Goal: Task Accomplishment & Management: Complete application form

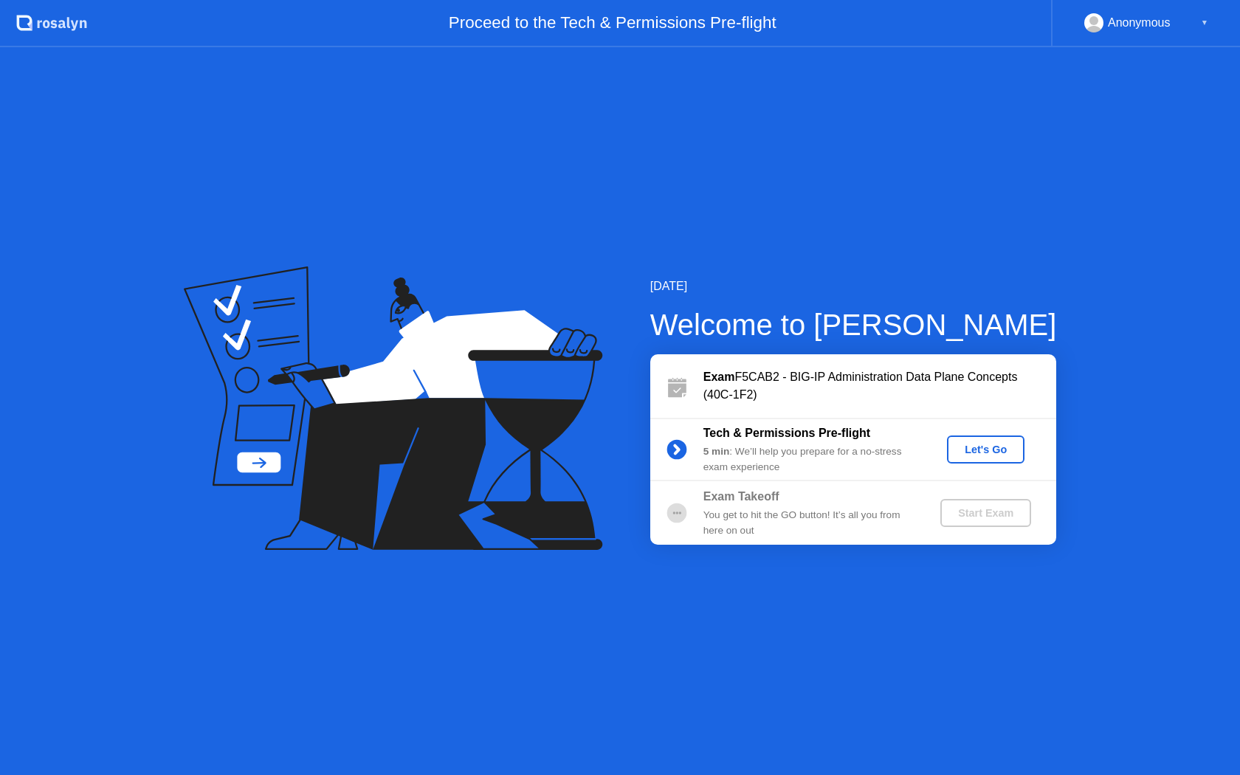
click at [992, 448] on div "Let's Go" at bounding box center [986, 450] width 66 height 12
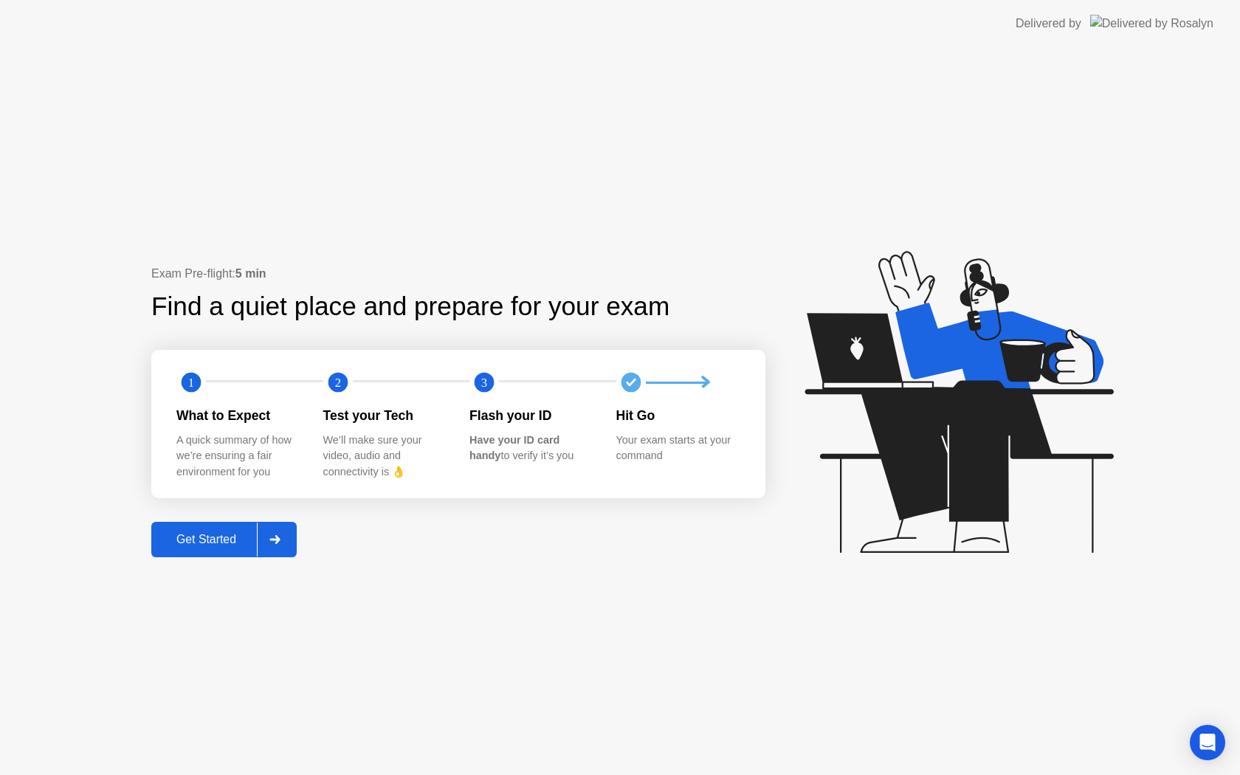
click at [225, 548] on button "Get Started" at bounding box center [223, 539] width 145 height 35
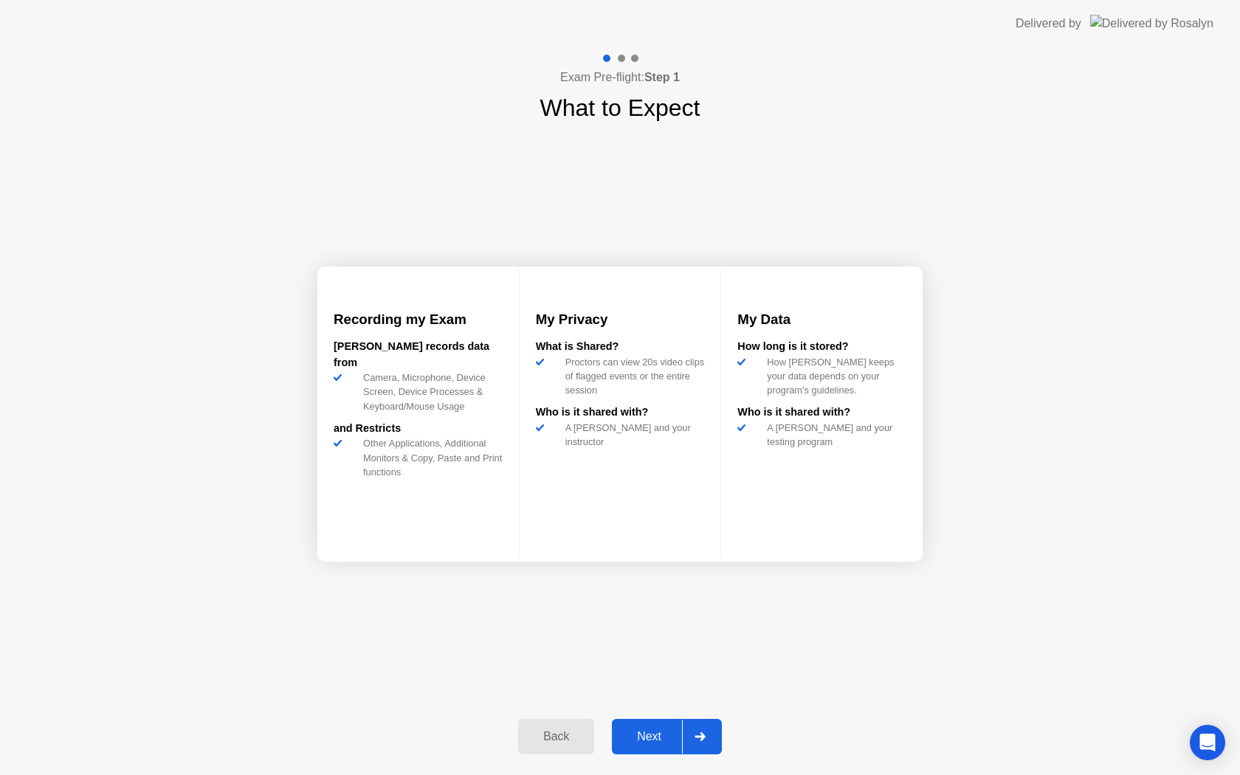
click at [661, 742] on div "Next" at bounding box center [649, 736] width 66 height 13
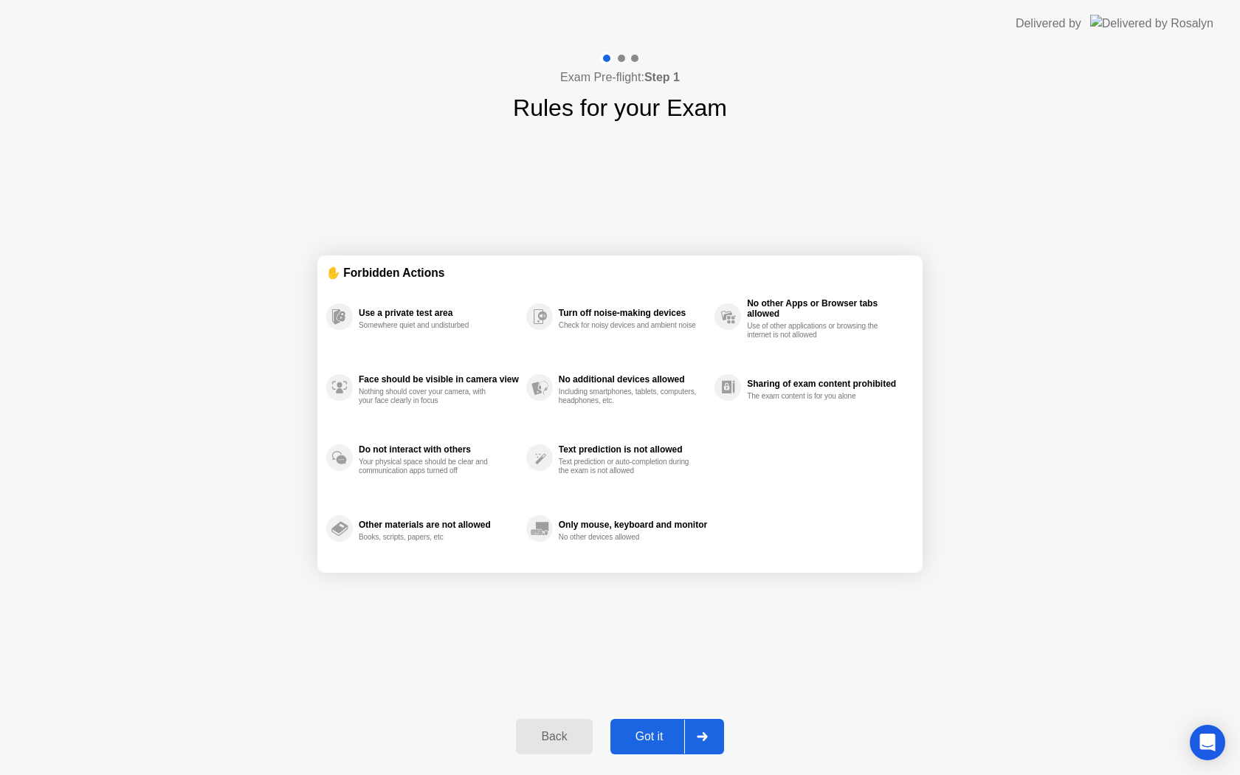
click at [661, 742] on div "Got it" at bounding box center [649, 736] width 69 height 13
select select "Available cameras"
select select "Available speakers"
select select "Available microphones"
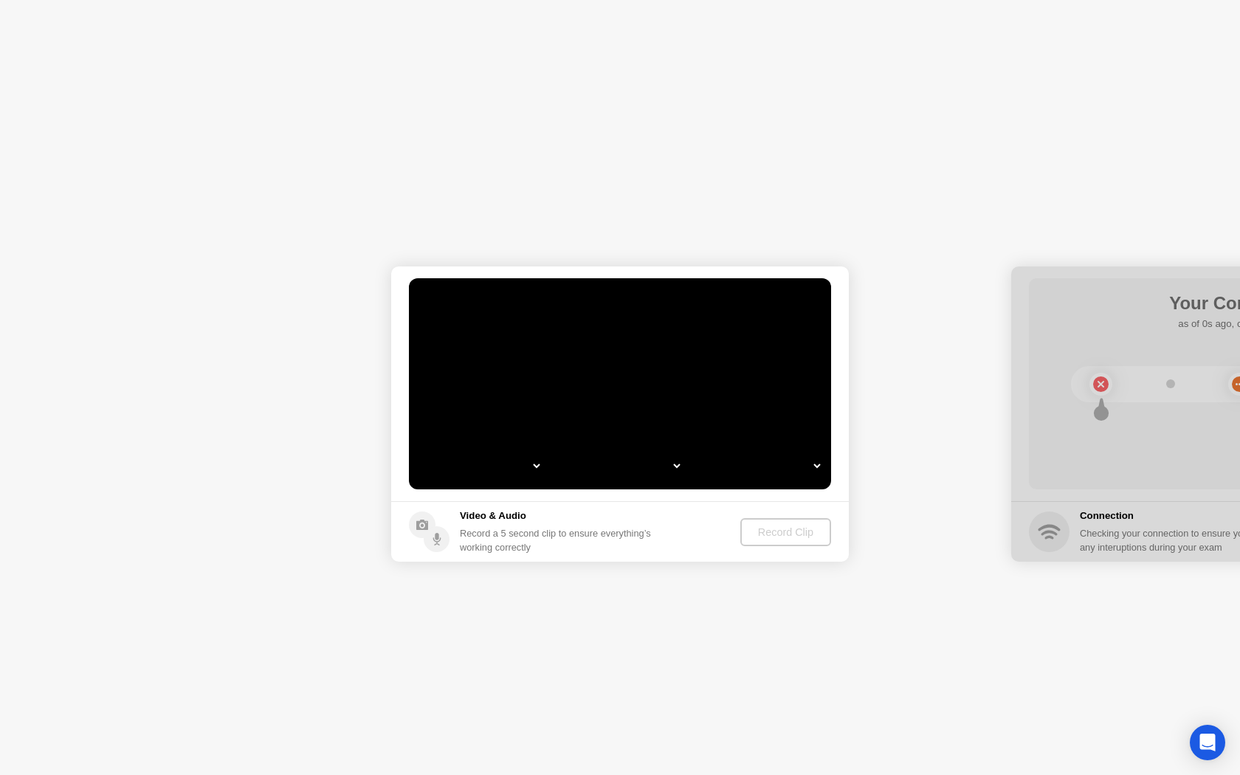
select select "**********"
select select "*******"
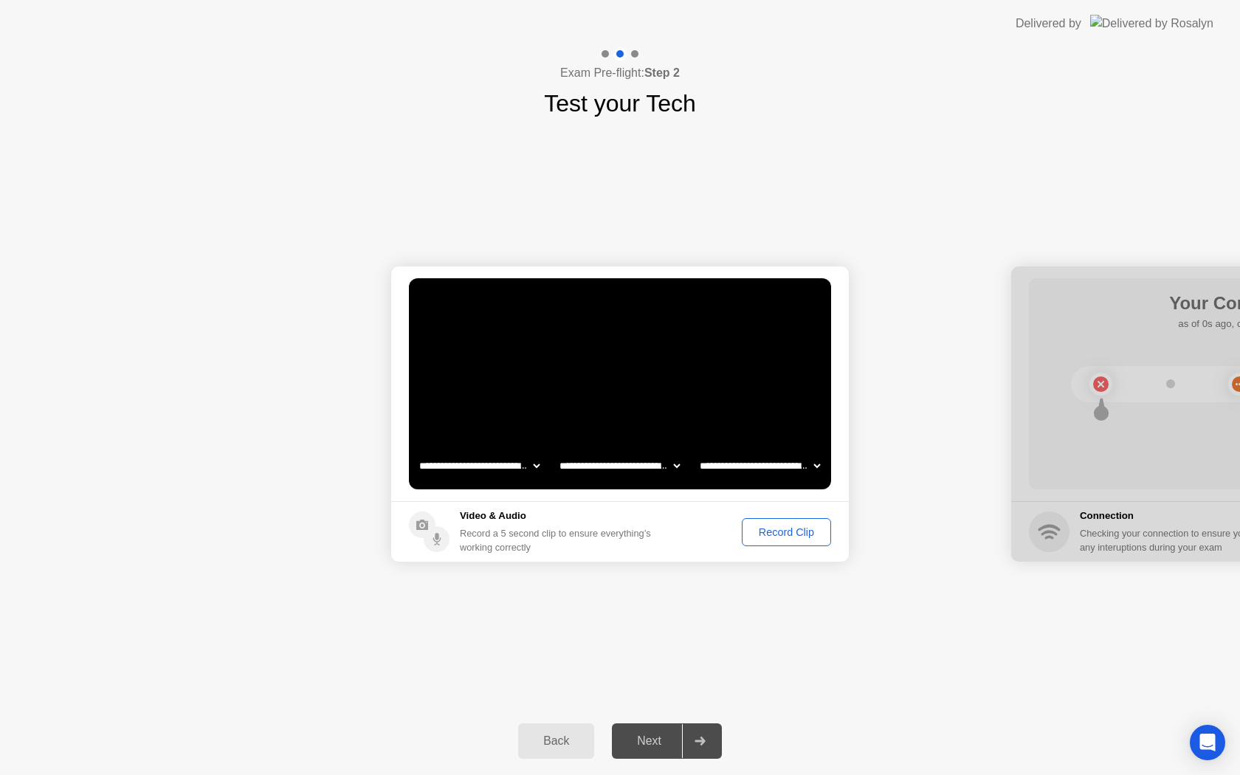
click at [766, 542] on button "Record Clip" at bounding box center [786, 532] width 89 height 28
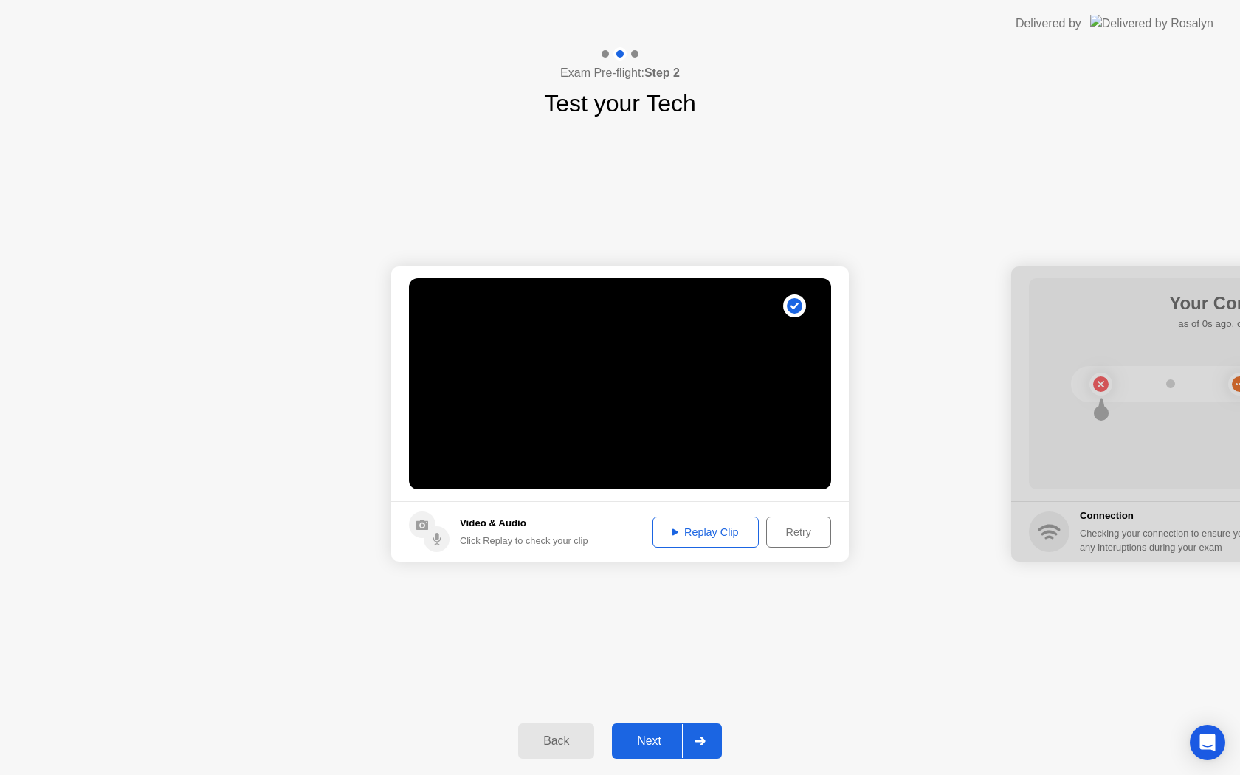
click at [652, 737] on div "Next" at bounding box center [649, 740] width 66 height 13
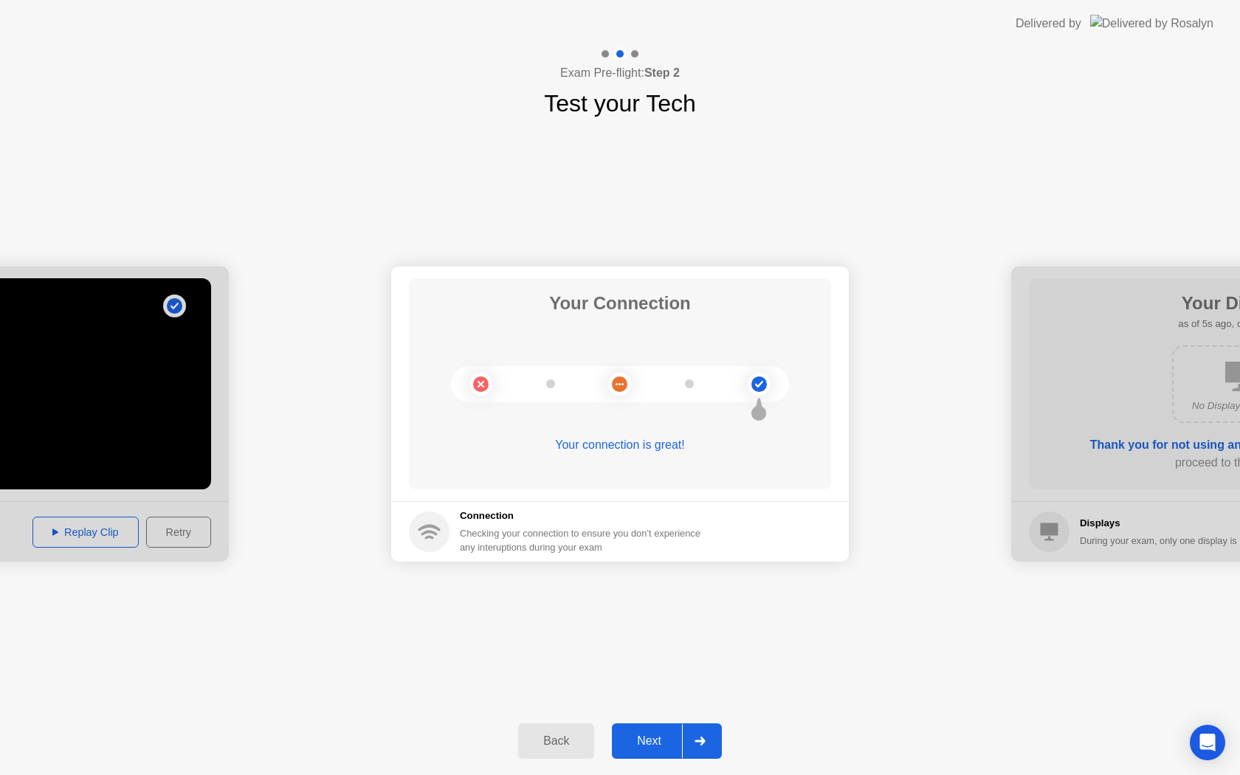
click at [647, 751] on button "Next" at bounding box center [667, 740] width 110 height 35
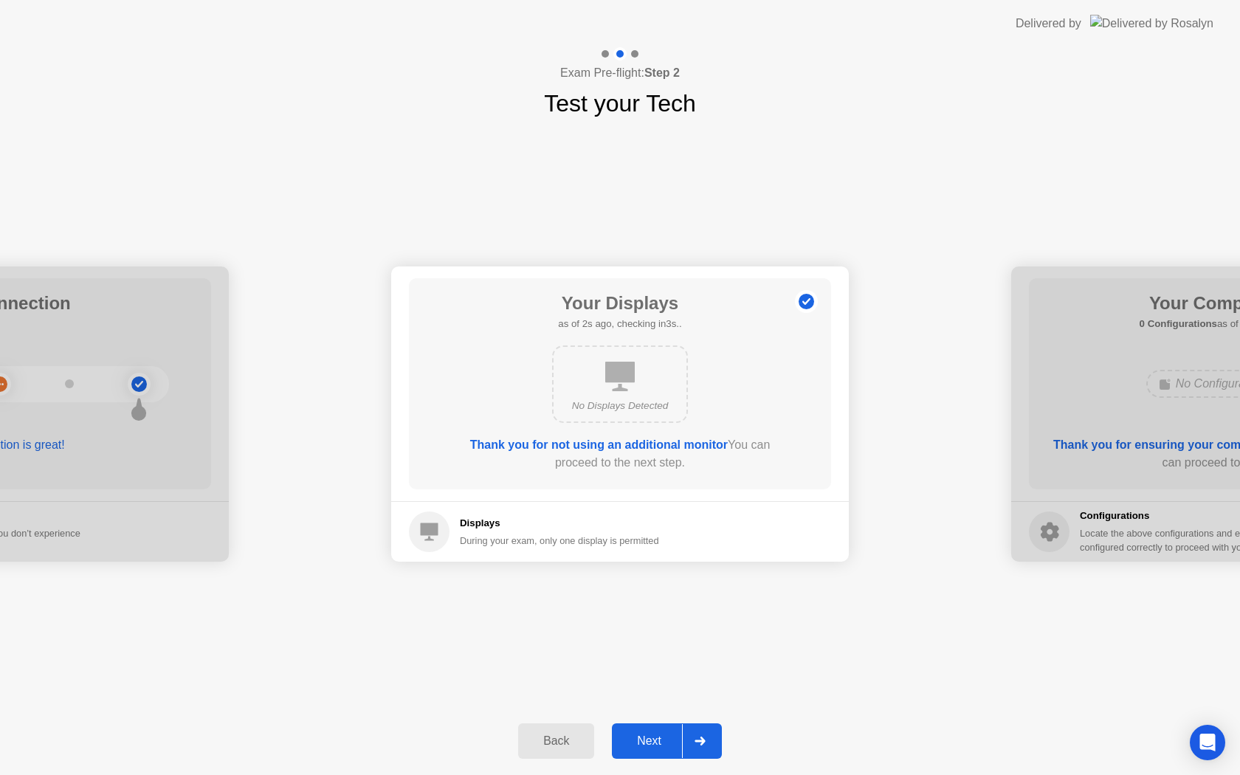
click at [647, 751] on button "Next" at bounding box center [667, 740] width 110 height 35
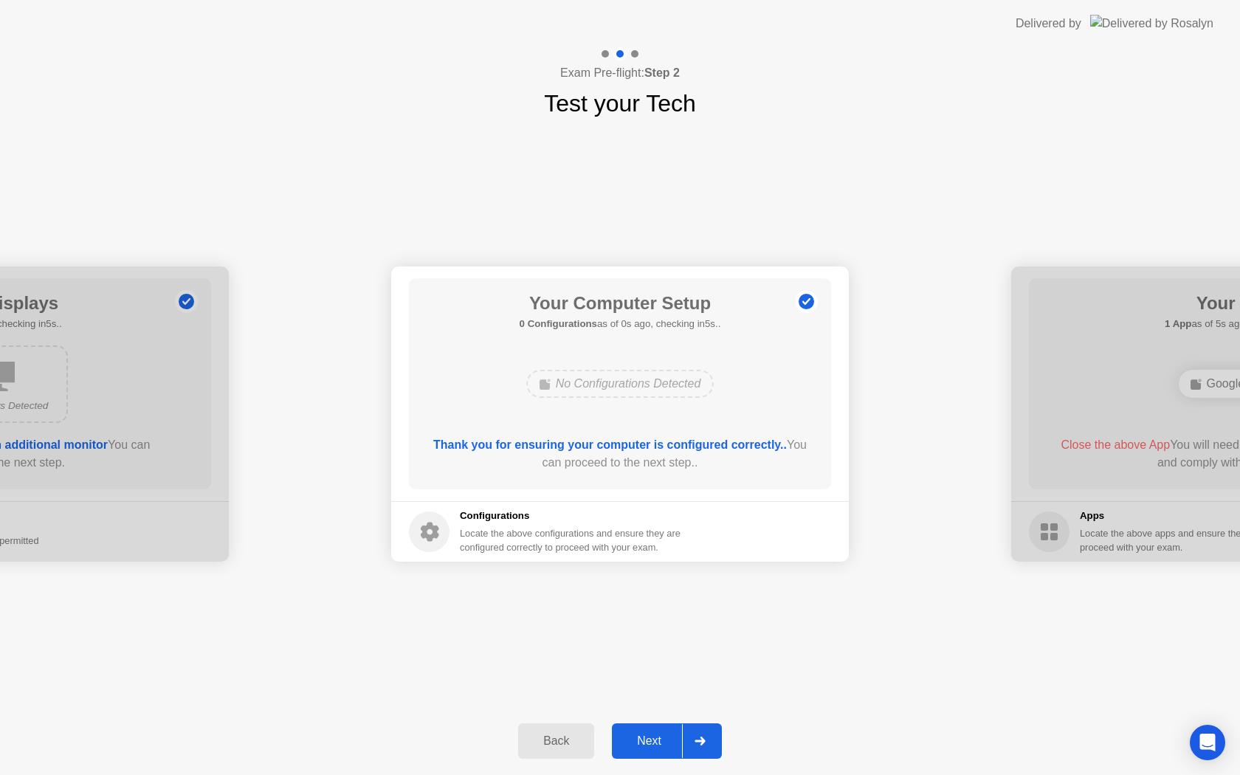
click at [647, 751] on button "Next" at bounding box center [667, 740] width 110 height 35
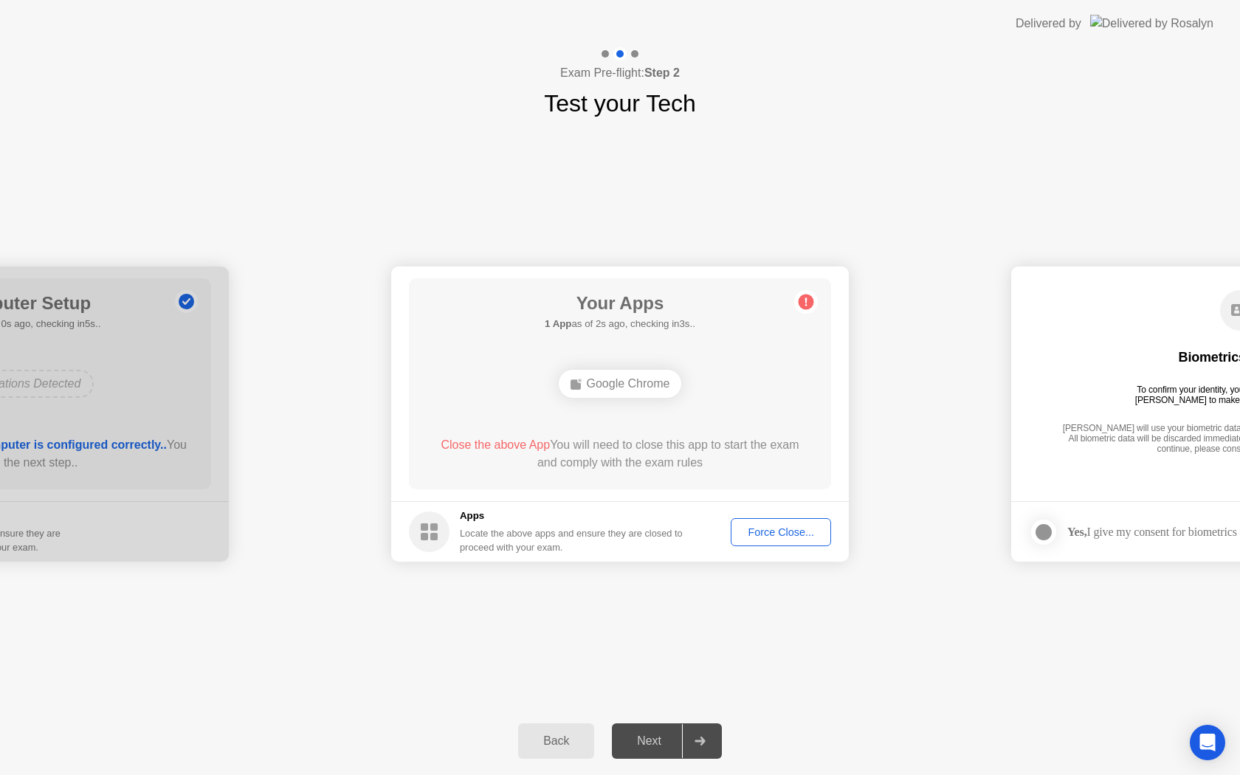
click at [760, 530] on div "Force Close..." at bounding box center [781, 532] width 90 height 12
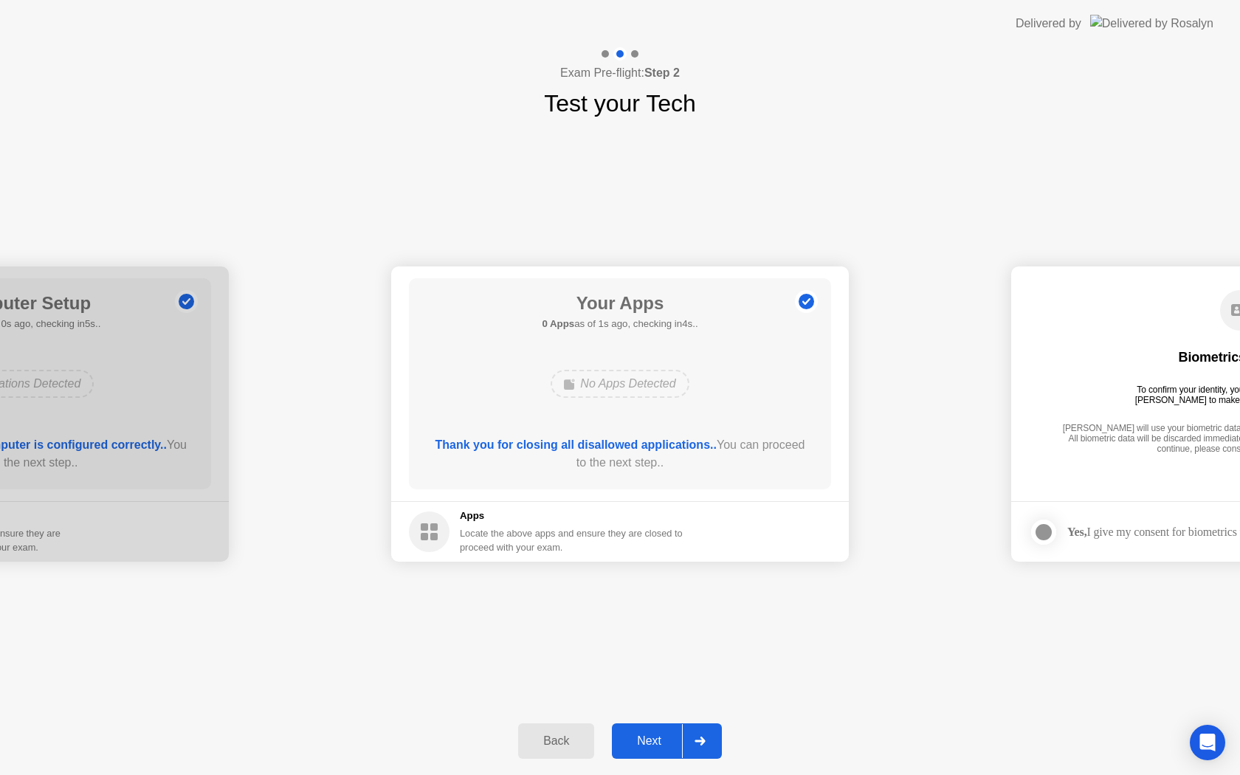
click at [656, 728] on button "Next" at bounding box center [667, 740] width 110 height 35
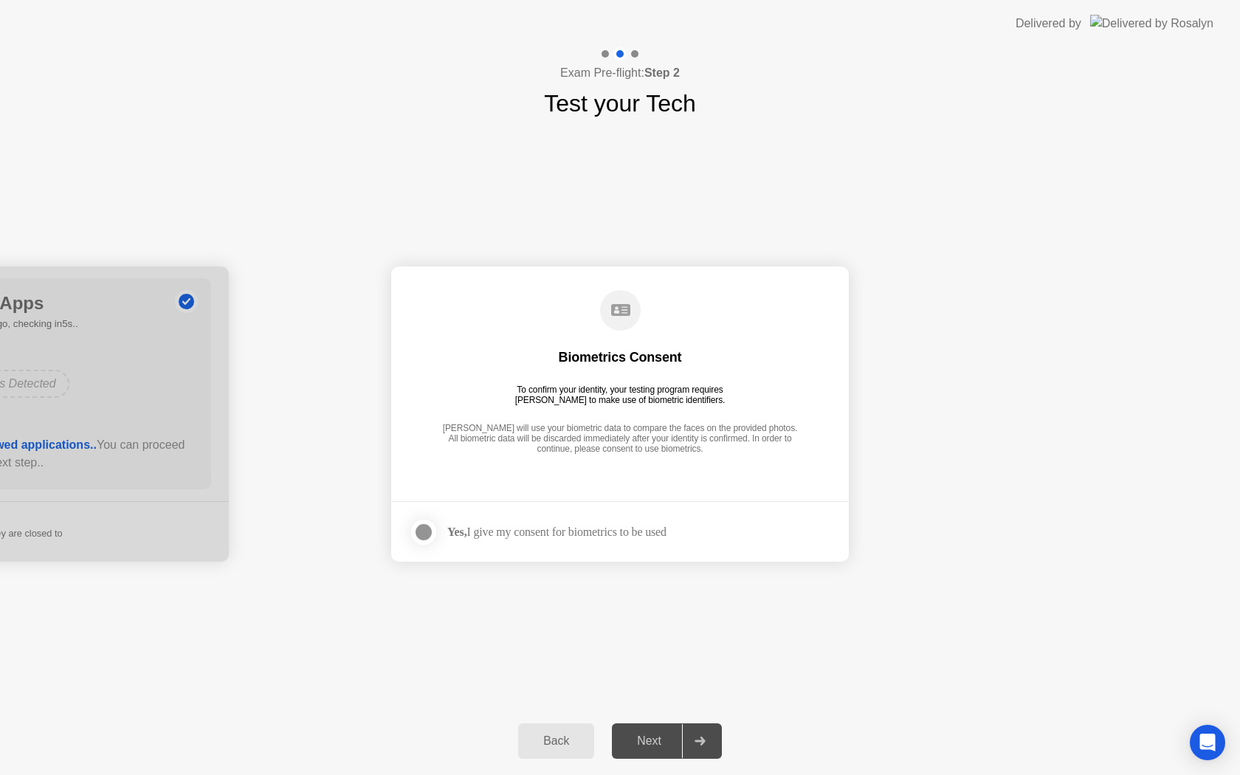
click at [466, 535] on strong "Yes," at bounding box center [456, 531] width 19 height 13
click at [649, 736] on div "Next" at bounding box center [649, 740] width 66 height 13
click at [422, 531] on div at bounding box center [424, 532] width 18 height 18
click at [658, 740] on div "Next" at bounding box center [649, 740] width 66 height 13
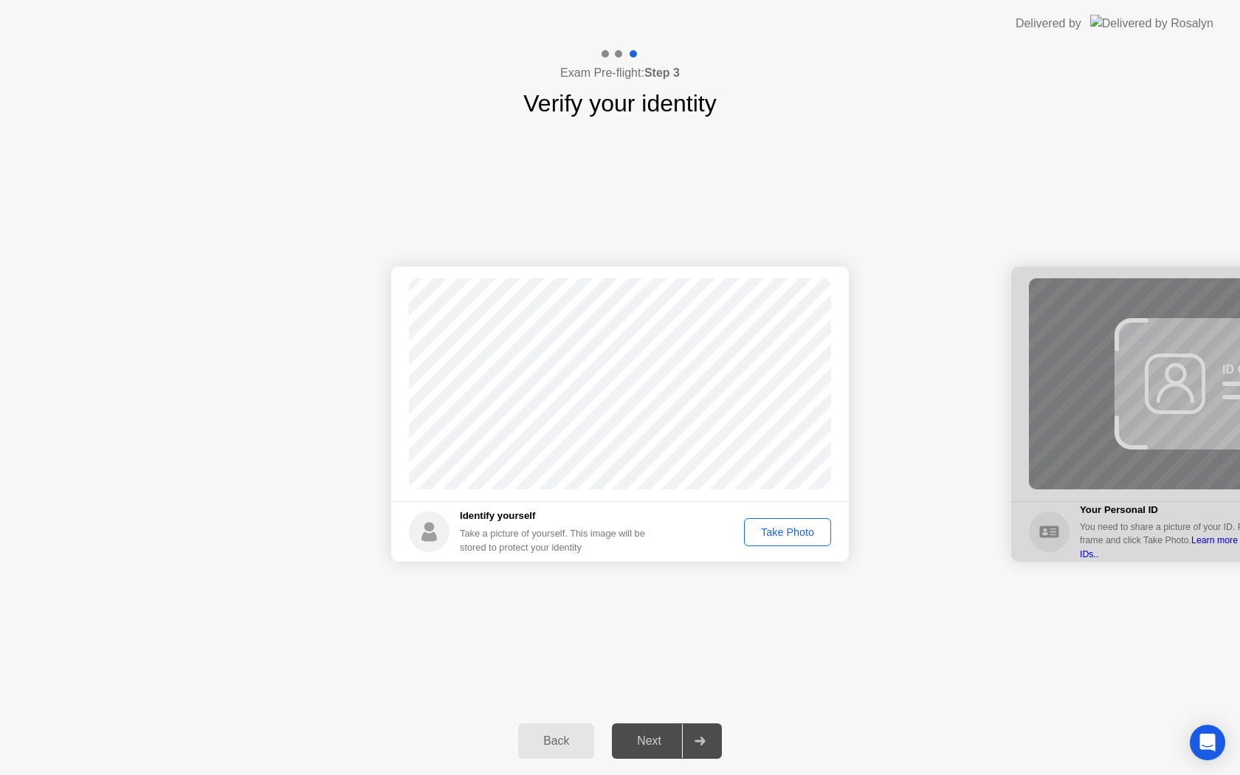
click at [768, 532] on div "Take Photo" at bounding box center [787, 532] width 77 height 12
click at [650, 747] on div "Next" at bounding box center [649, 740] width 66 height 13
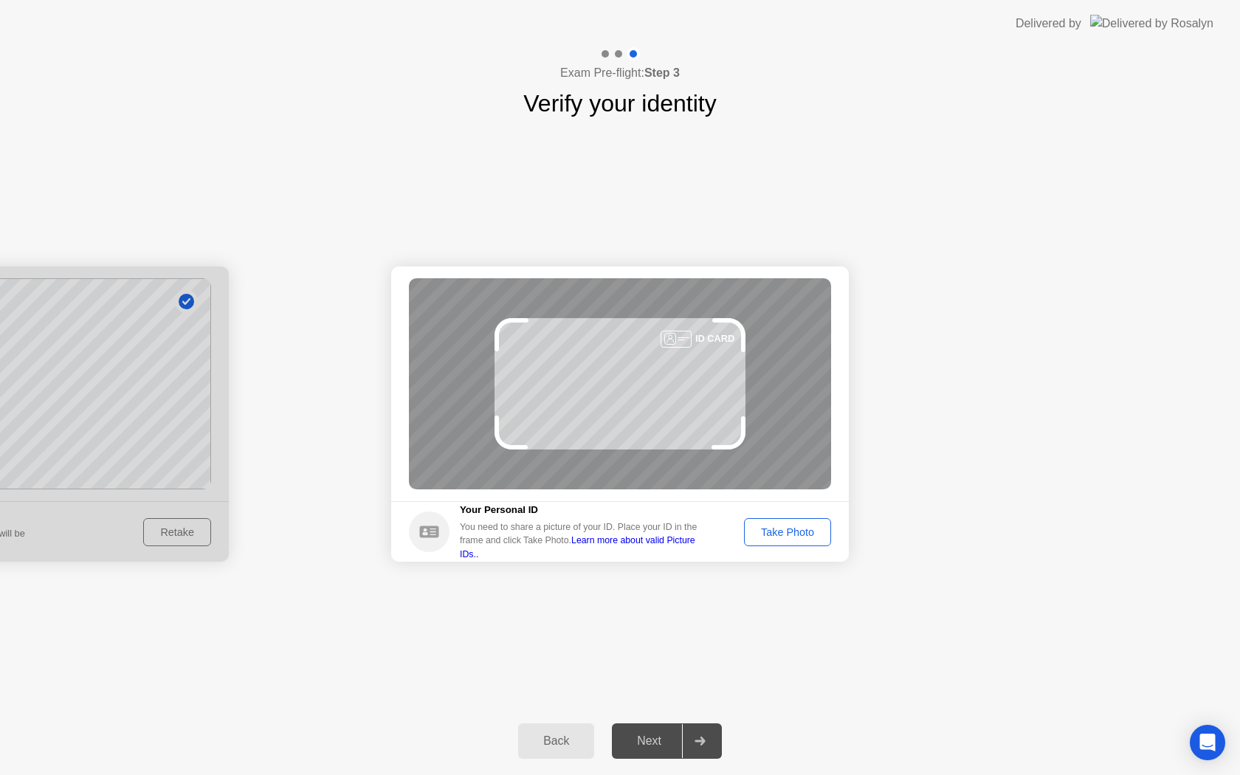
click at [796, 532] on div "Take Photo" at bounding box center [787, 532] width 77 height 12
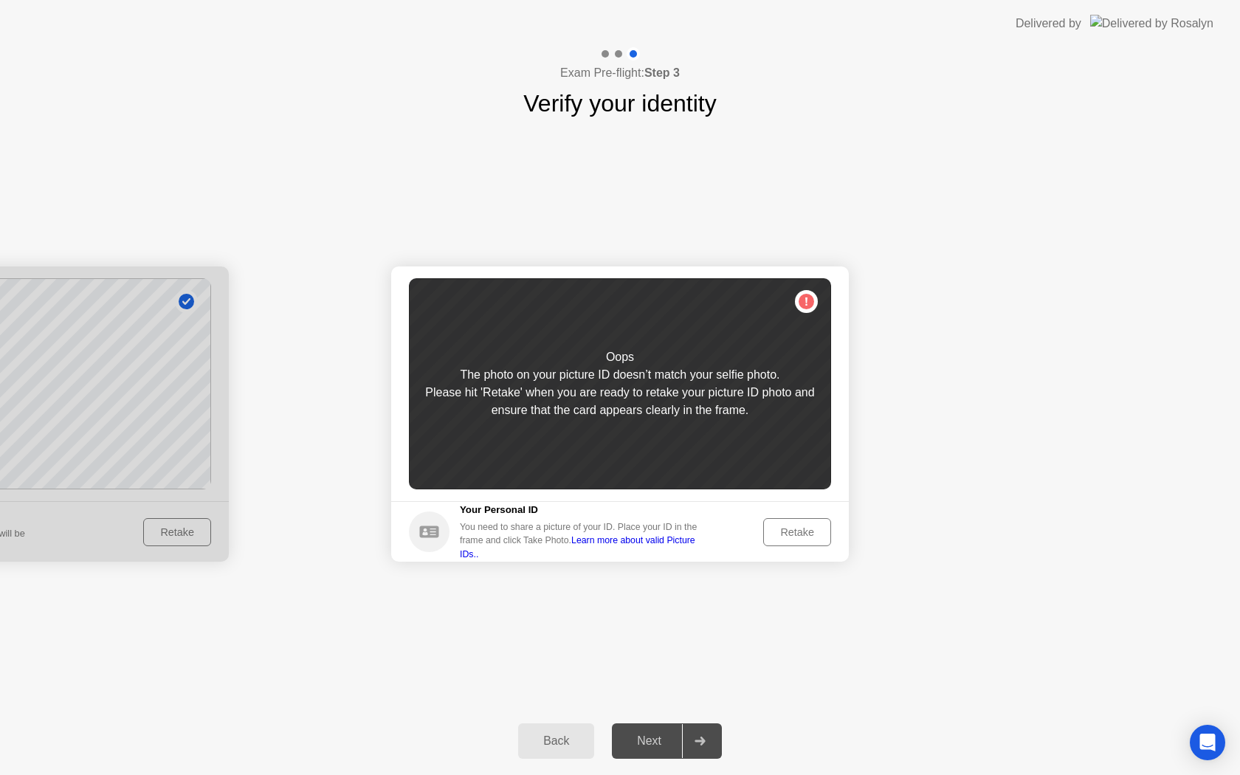
click at [790, 531] on div "Retake" at bounding box center [797, 532] width 58 height 12
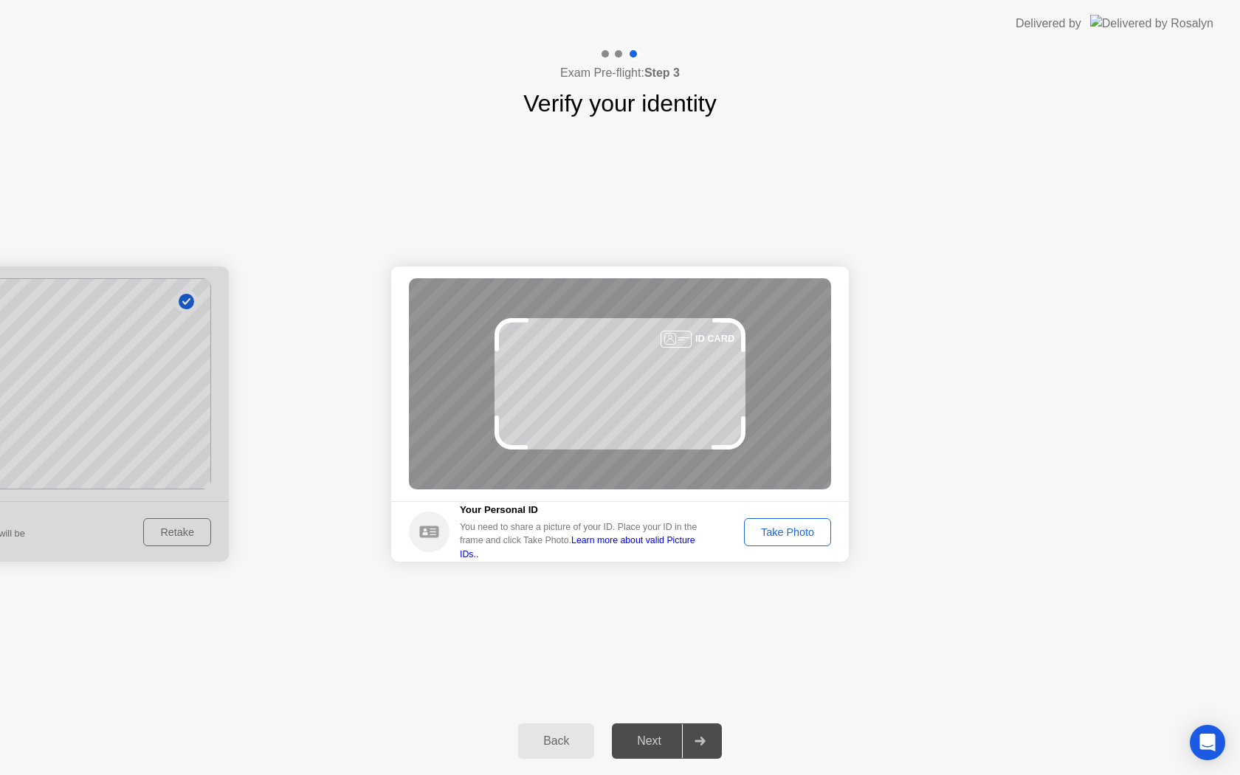
click at [790, 531] on div "Take Photo" at bounding box center [787, 532] width 77 height 12
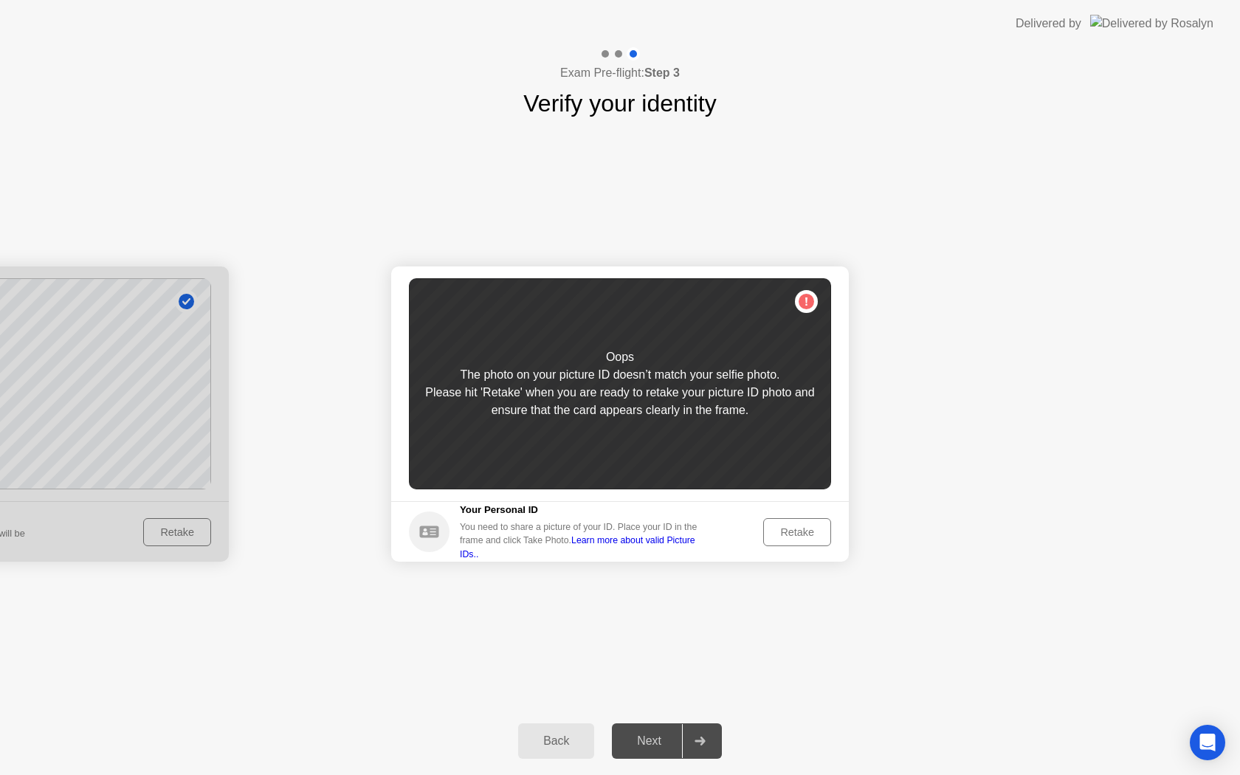
click at [790, 531] on div "Retake" at bounding box center [797, 532] width 58 height 12
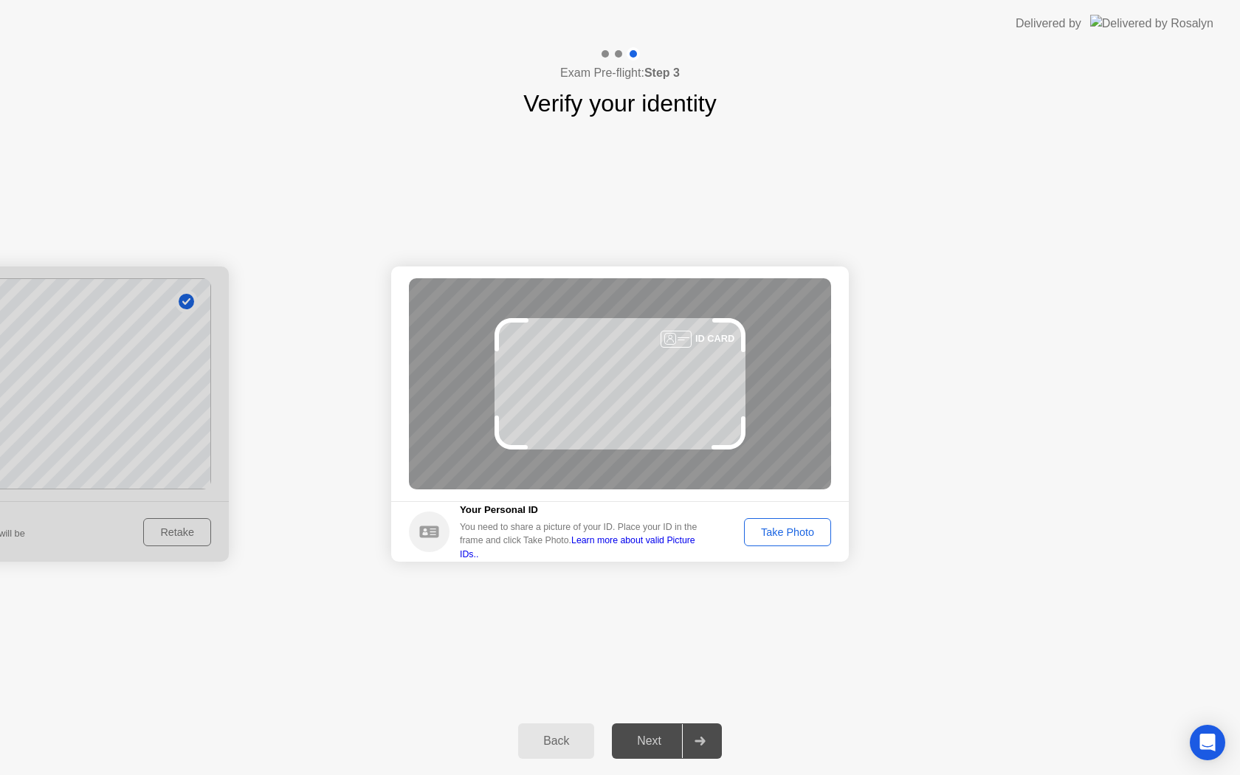
click at [790, 531] on div "Take Photo" at bounding box center [787, 532] width 77 height 12
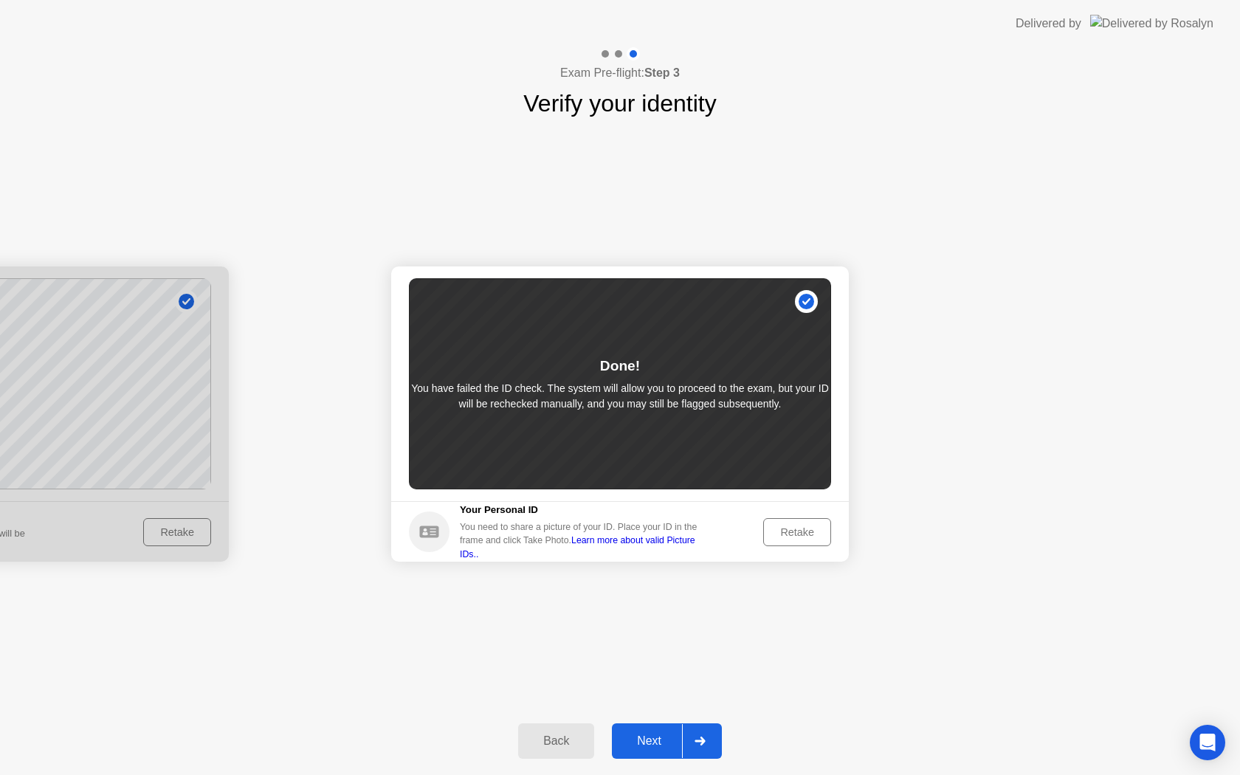
click at [649, 734] on div "Next" at bounding box center [649, 740] width 66 height 13
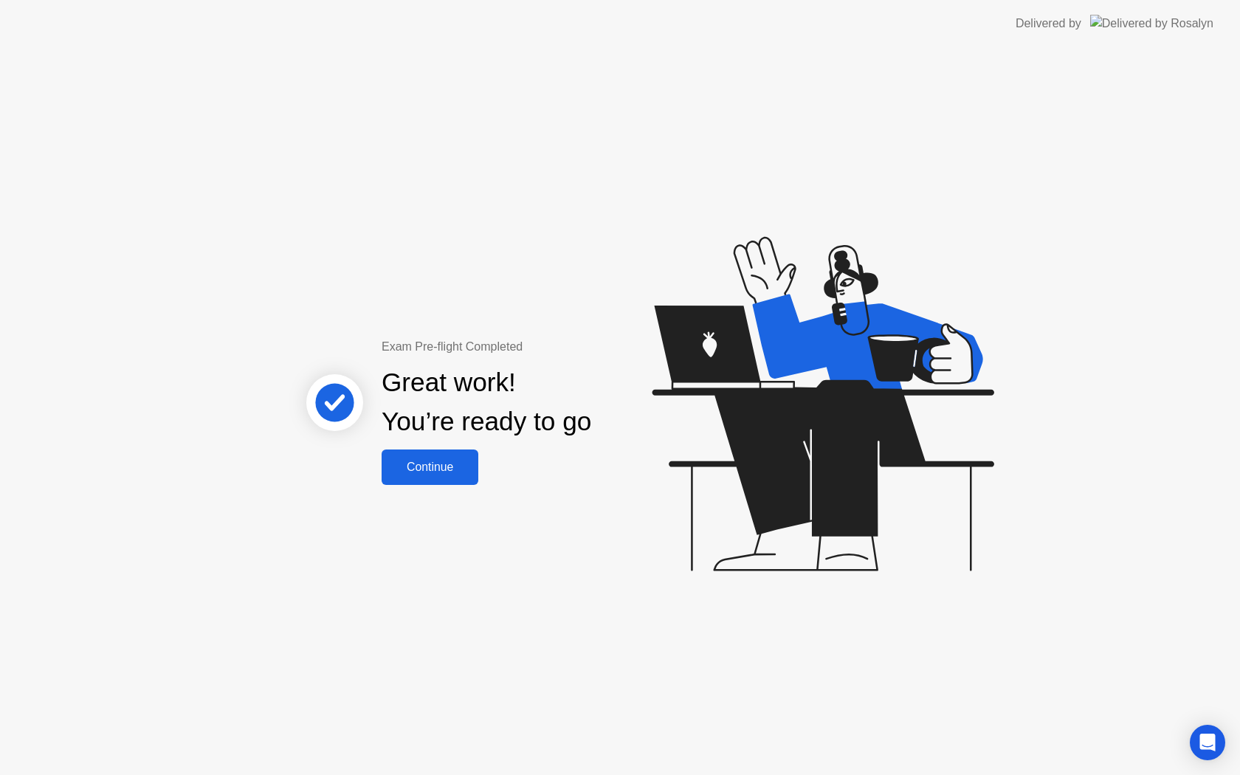
click at [463, 468] on div "Continue" at bounding box center [430, 467] width 88 height 13
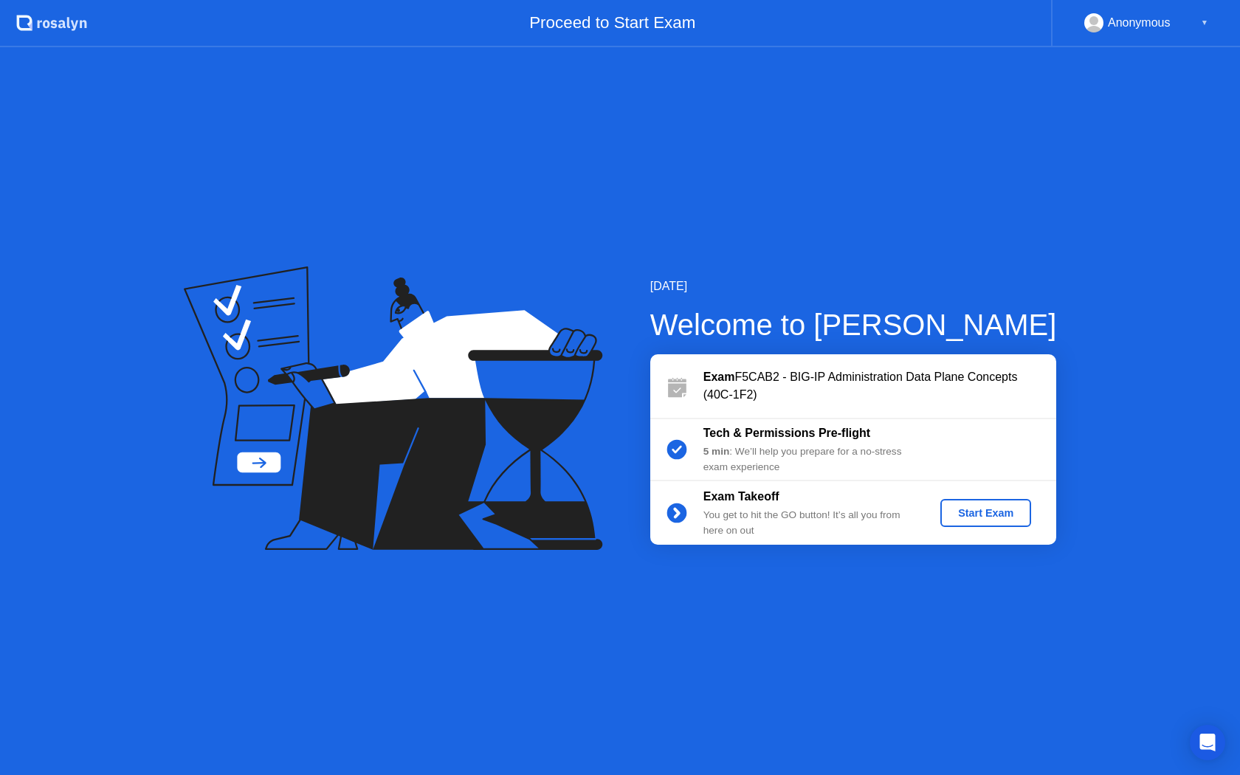
click at [971, 513] on div "Start Exam" at bounding box center [985, 513] width 79 height 12
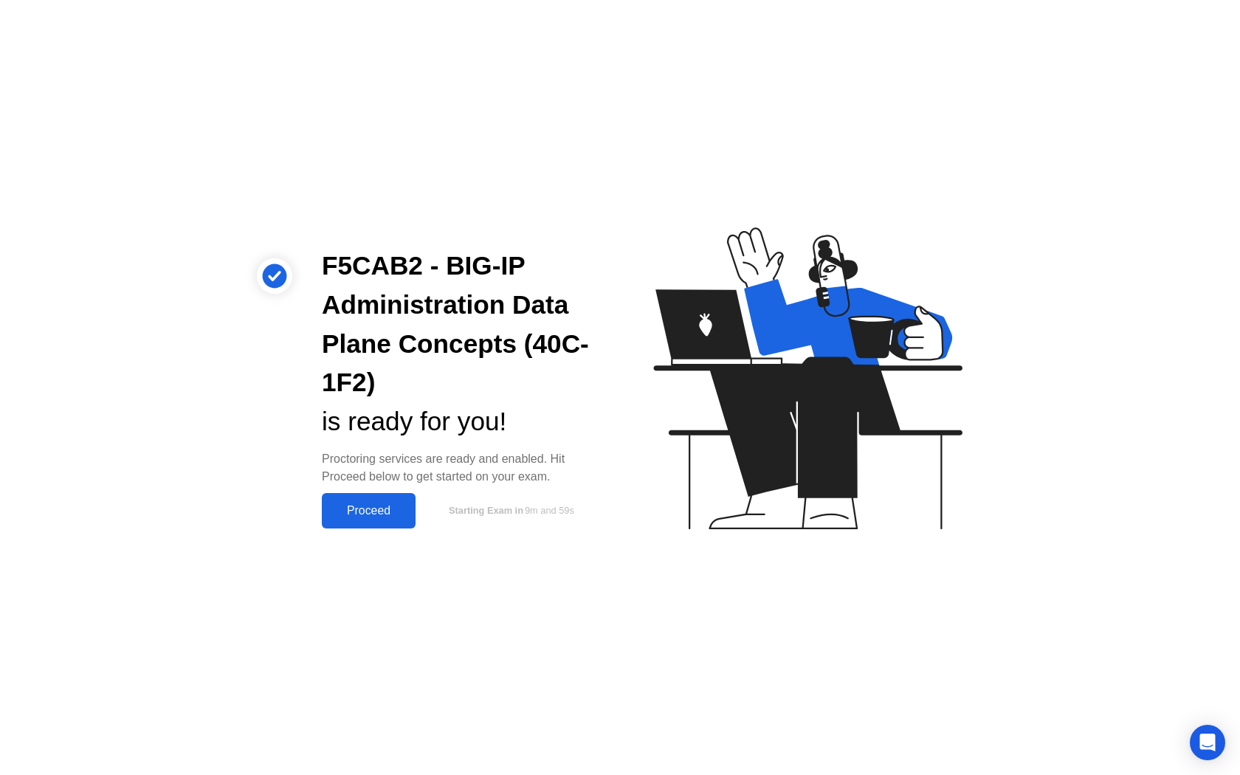
click at [352, 509] on div "Proceed" at bounding box center [368, 510] width 85 height 13
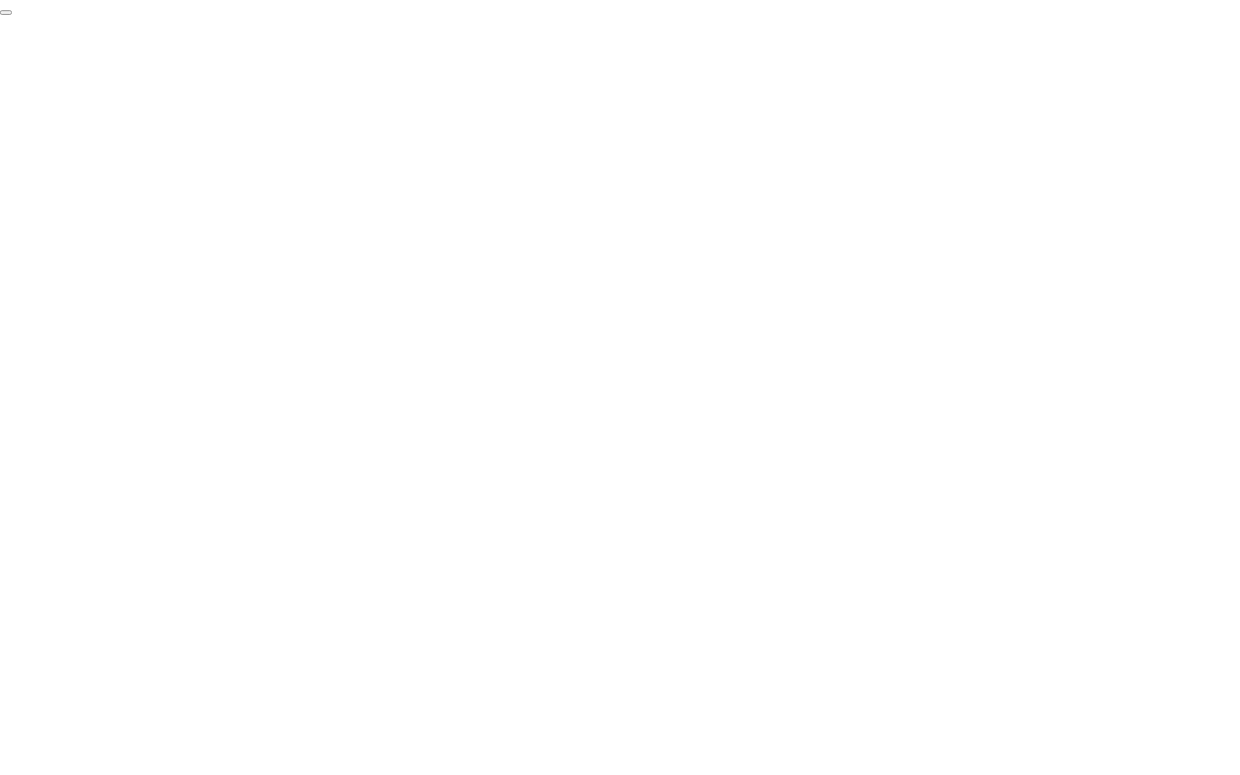
click div "End Proctoring Session"
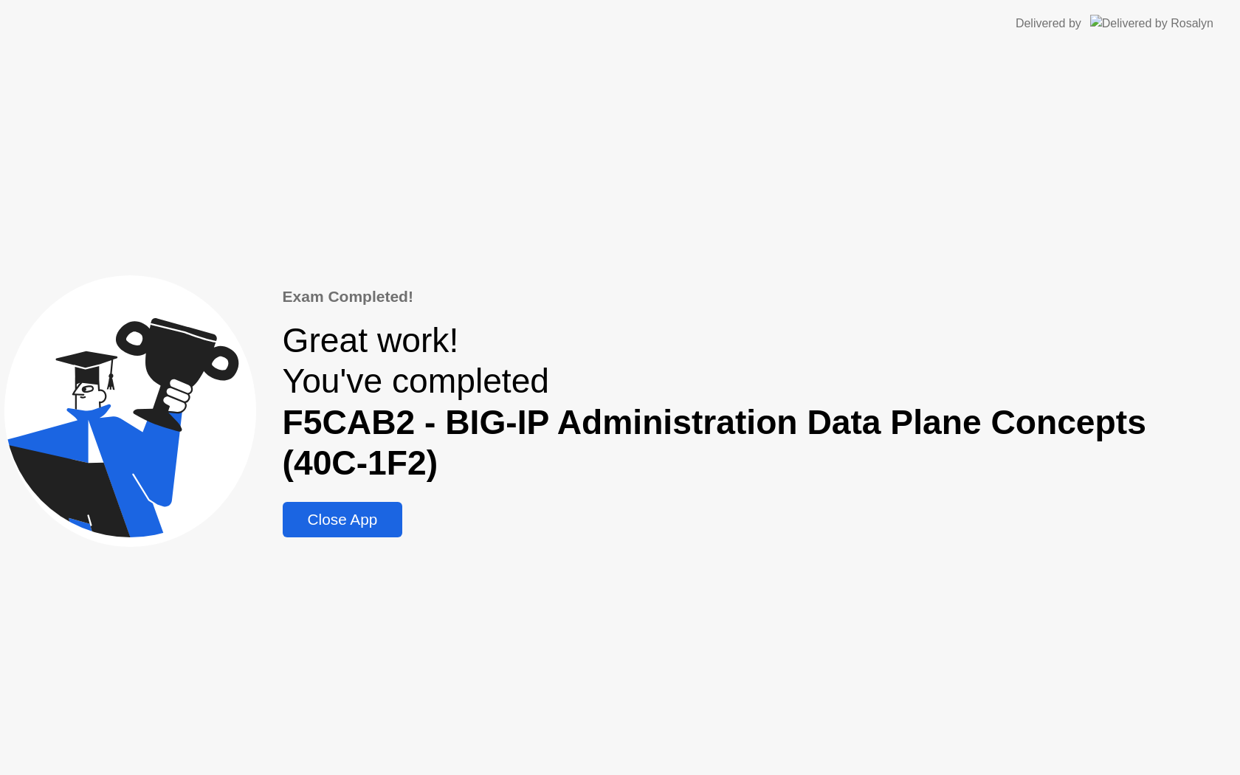
click at [368, 532] on button "Close App" at bounding box center [343, 519] width 120 height 35
